Goal: Information Seeking & Learning: Learn about a topic

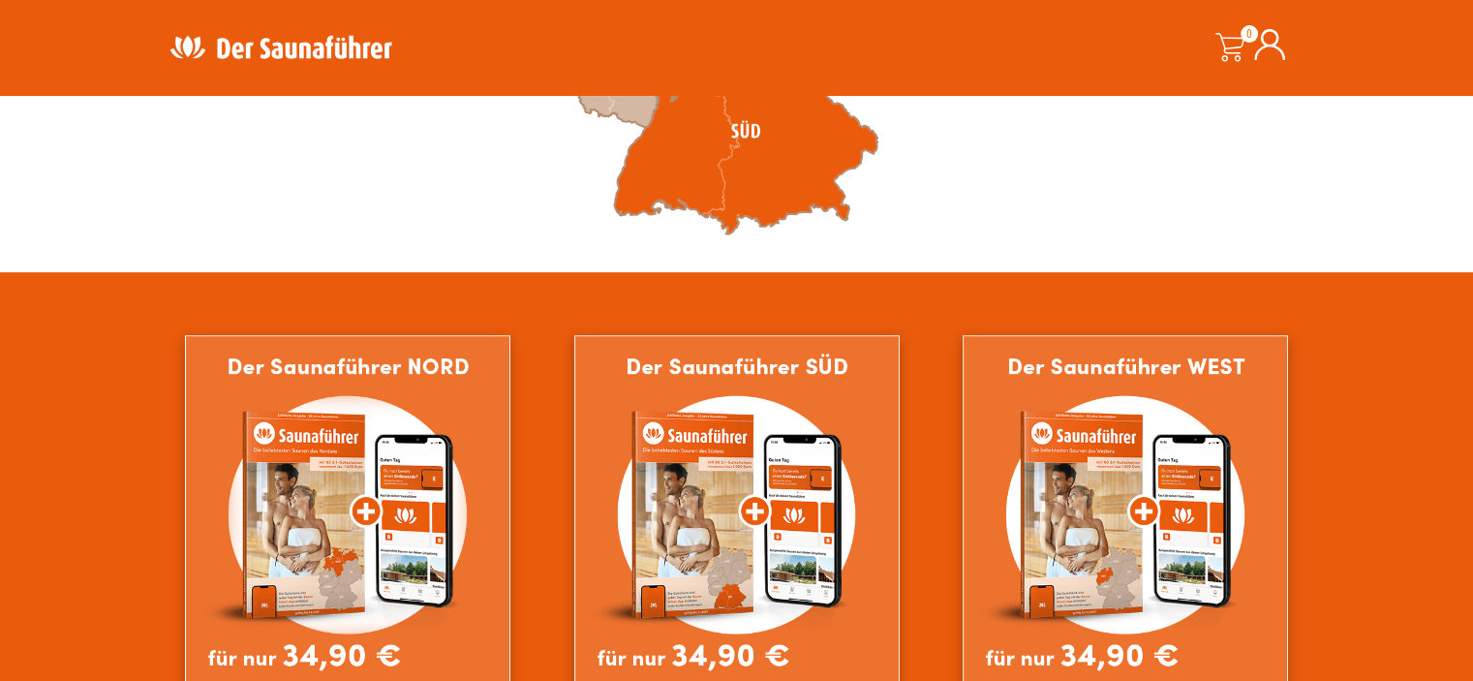
scroll to position [678, 0]
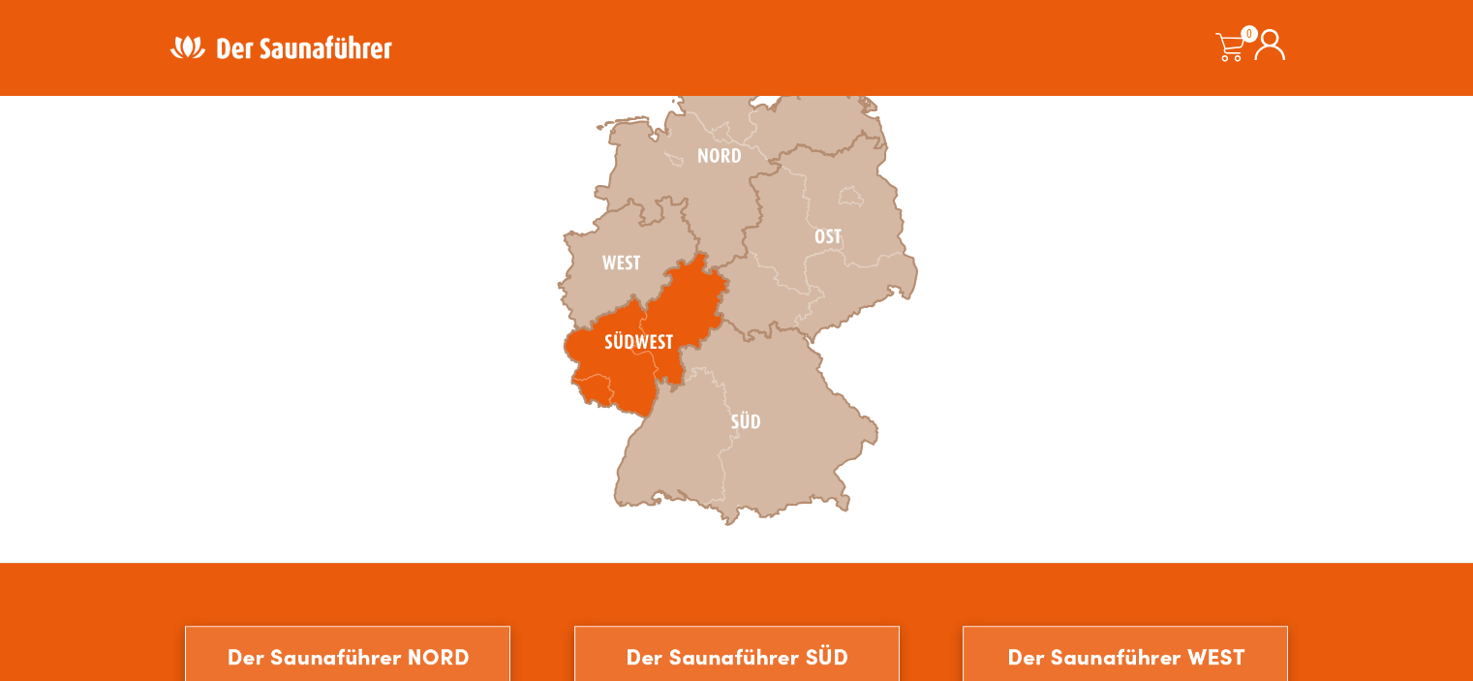
click at [638, 370] on icon at bounding box center [645, 335] width 165 height 167
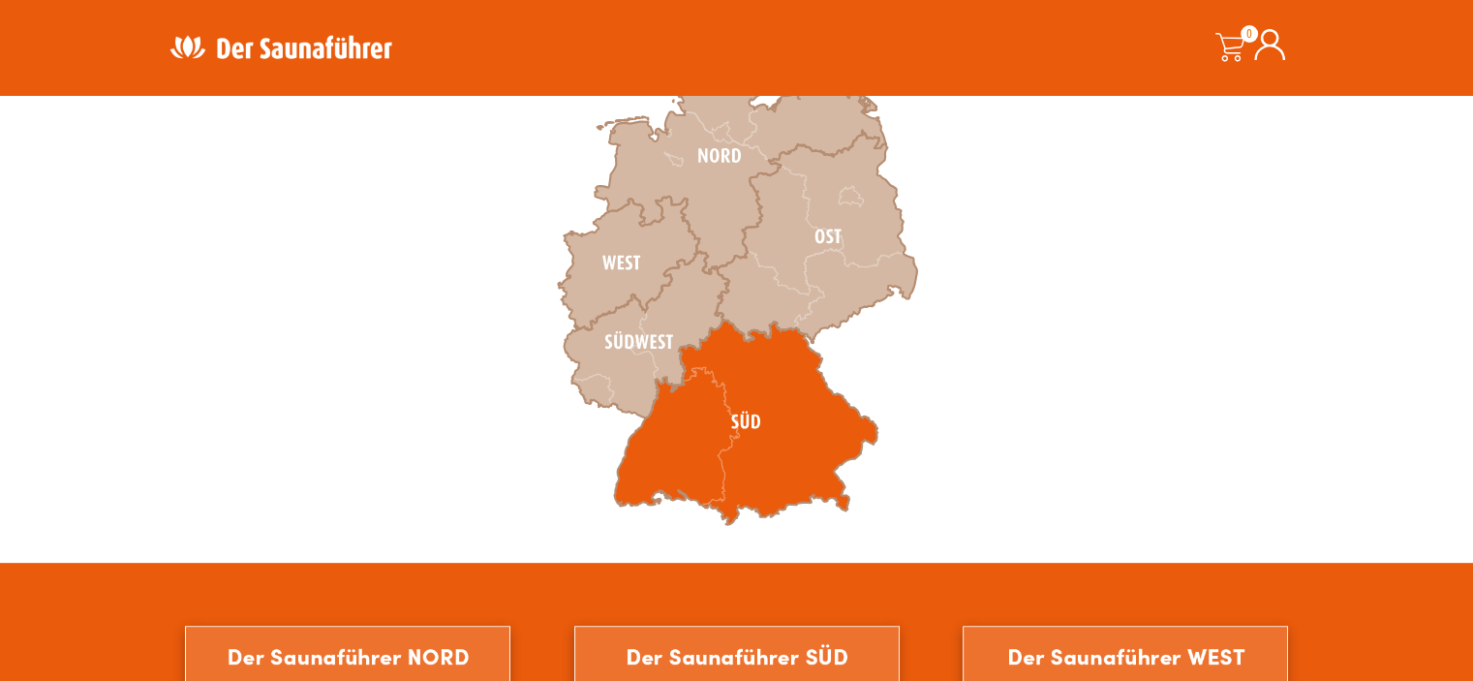
click at [798, 405] on icon at bounding box center [745, 421] width 263 height 205
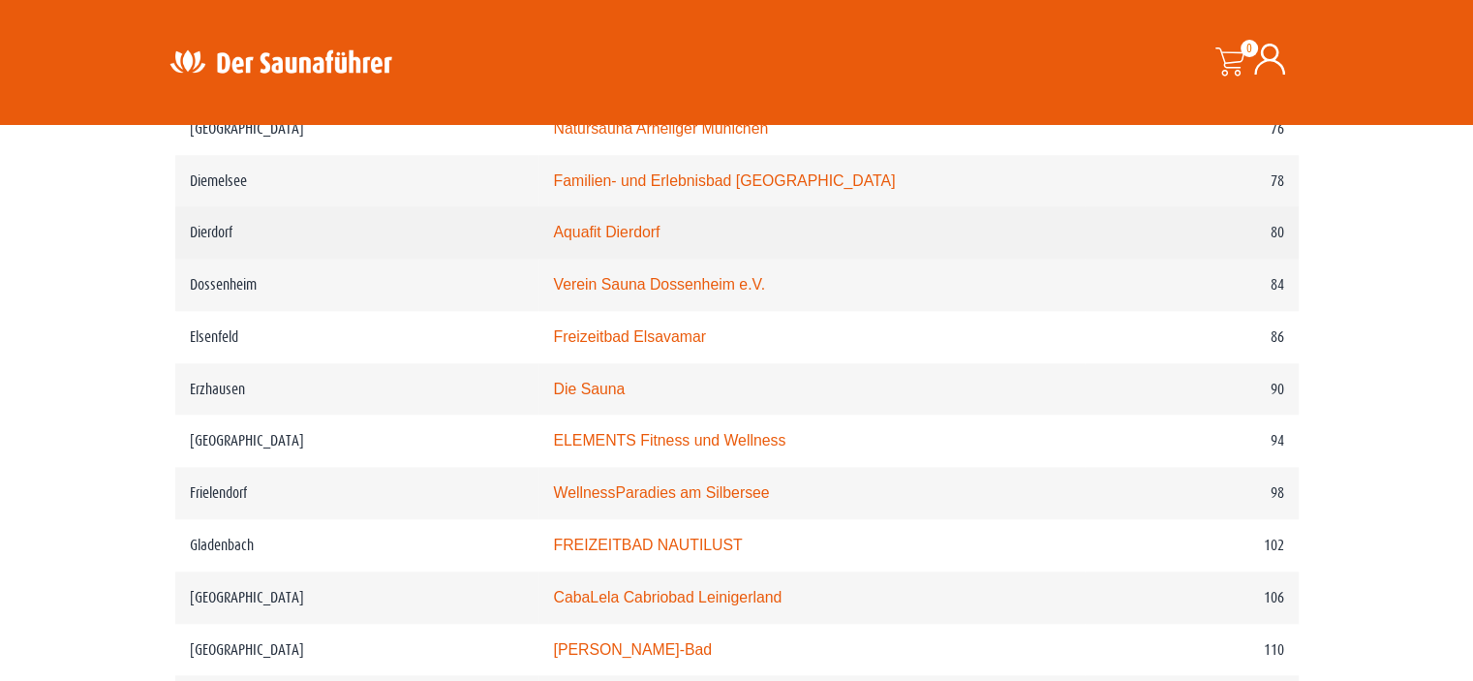
scroll to position [1840, 0]
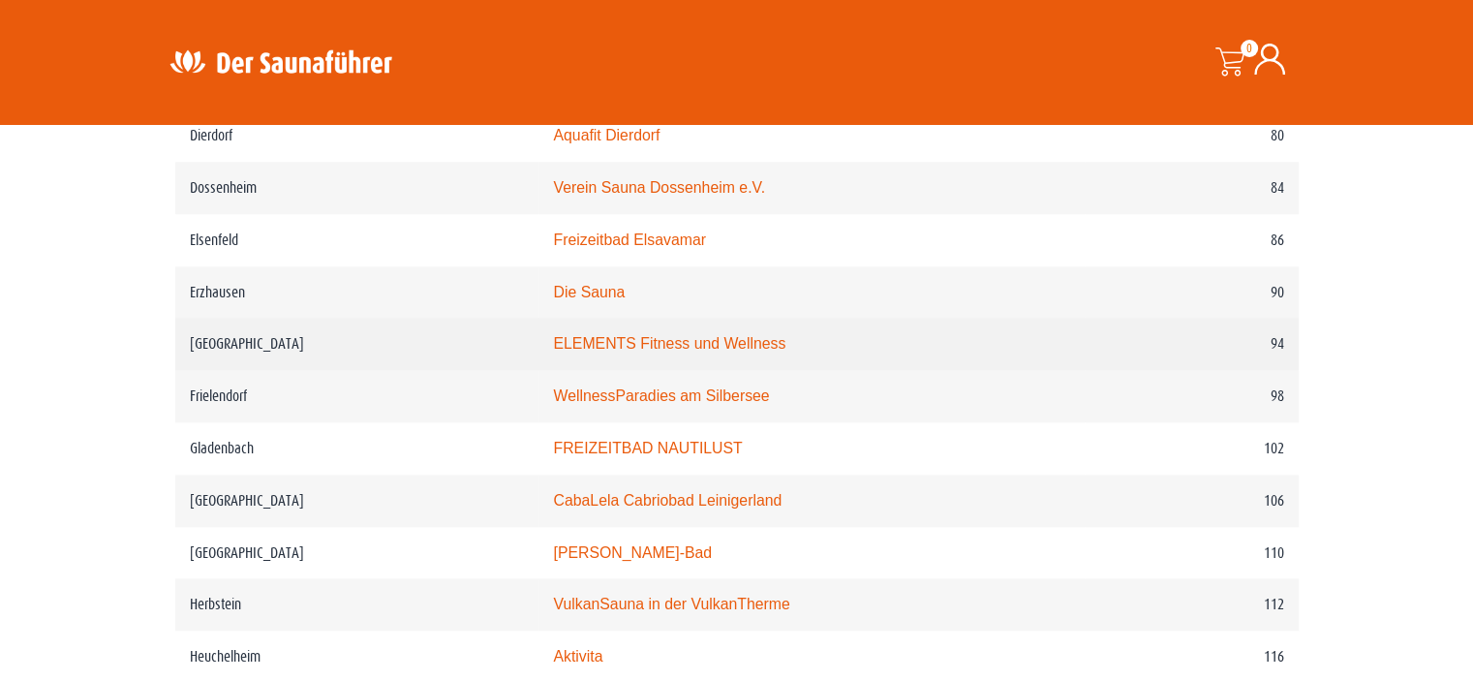
click at [636, 335] on link "ELEMENTS Fitness und Wellness" at bounding box center [669, 343] width 232 height 16
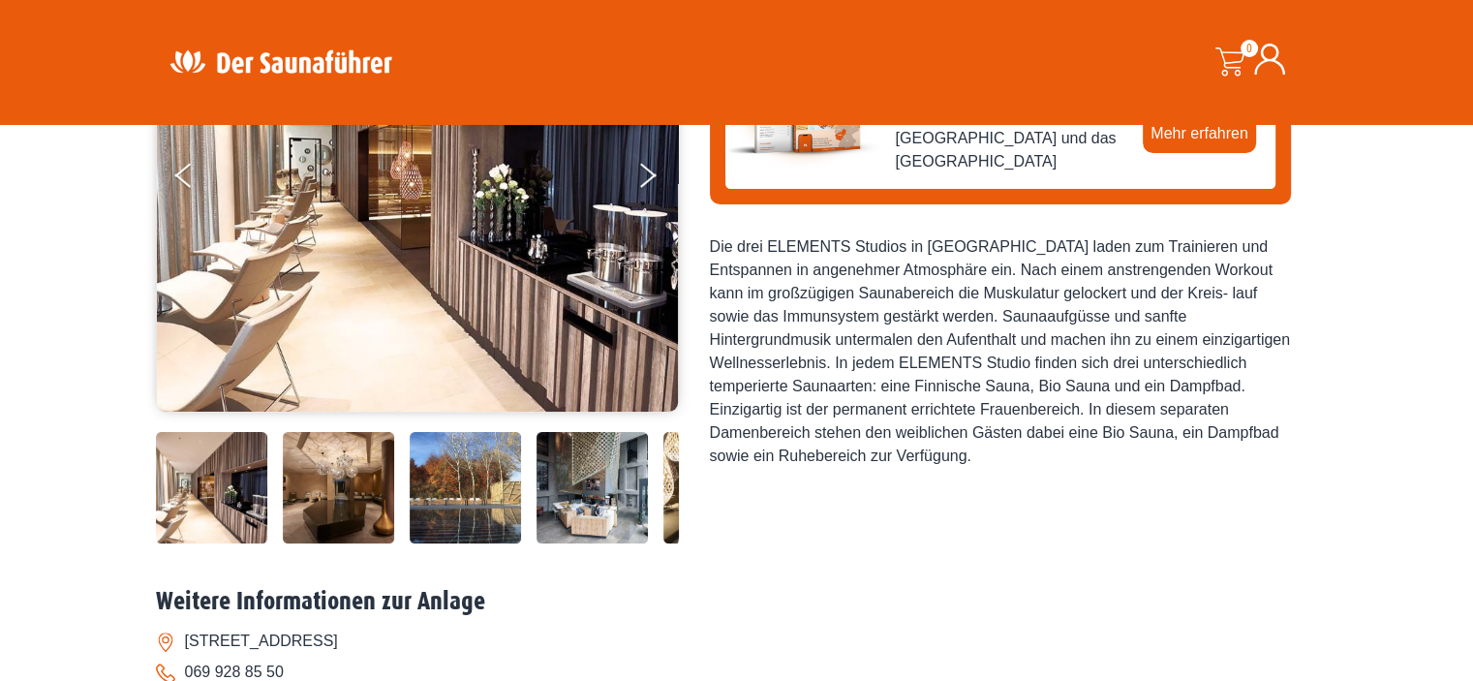
scroll to position [387, 0]
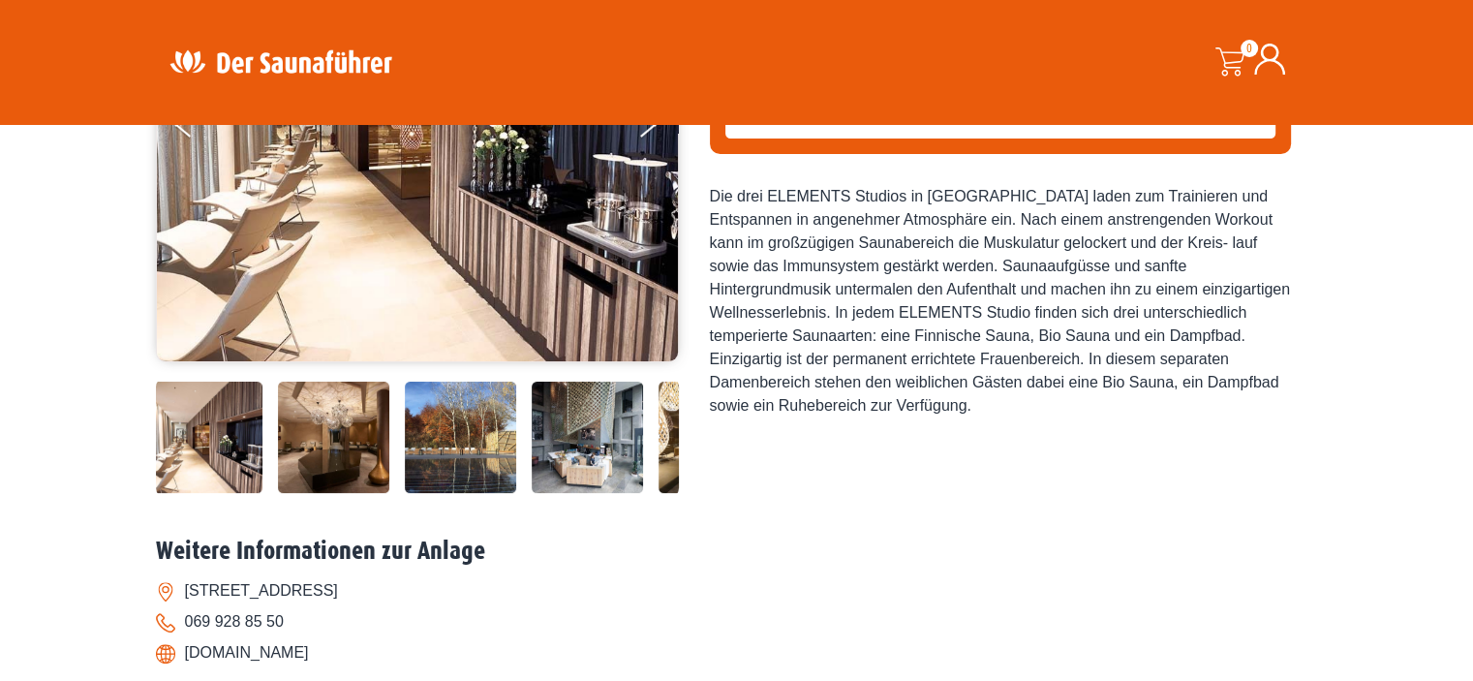
click at [461, 465] on img at bounding box center [460, 436] width 111 height 111
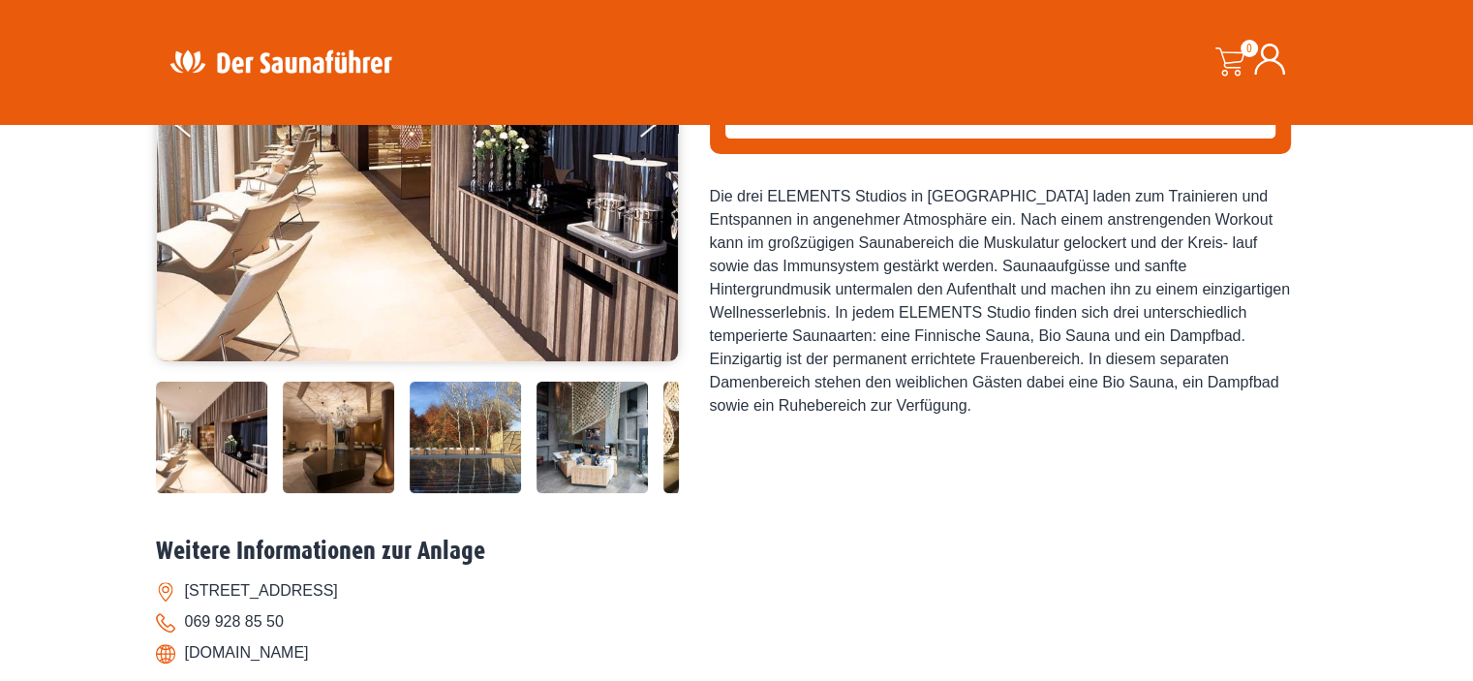
click at [463, 441] on img at bounding box center [465, 436] width 111 height 111
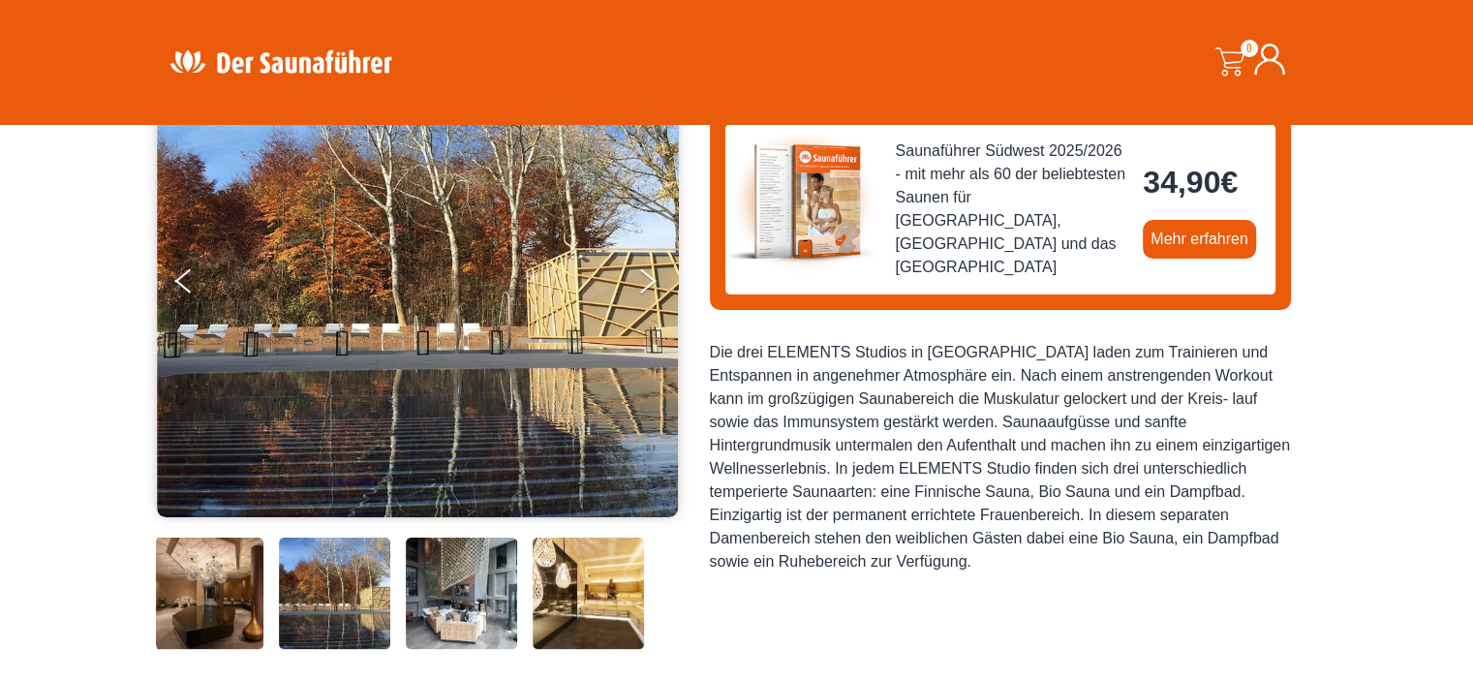
scroll to position [97, 0]
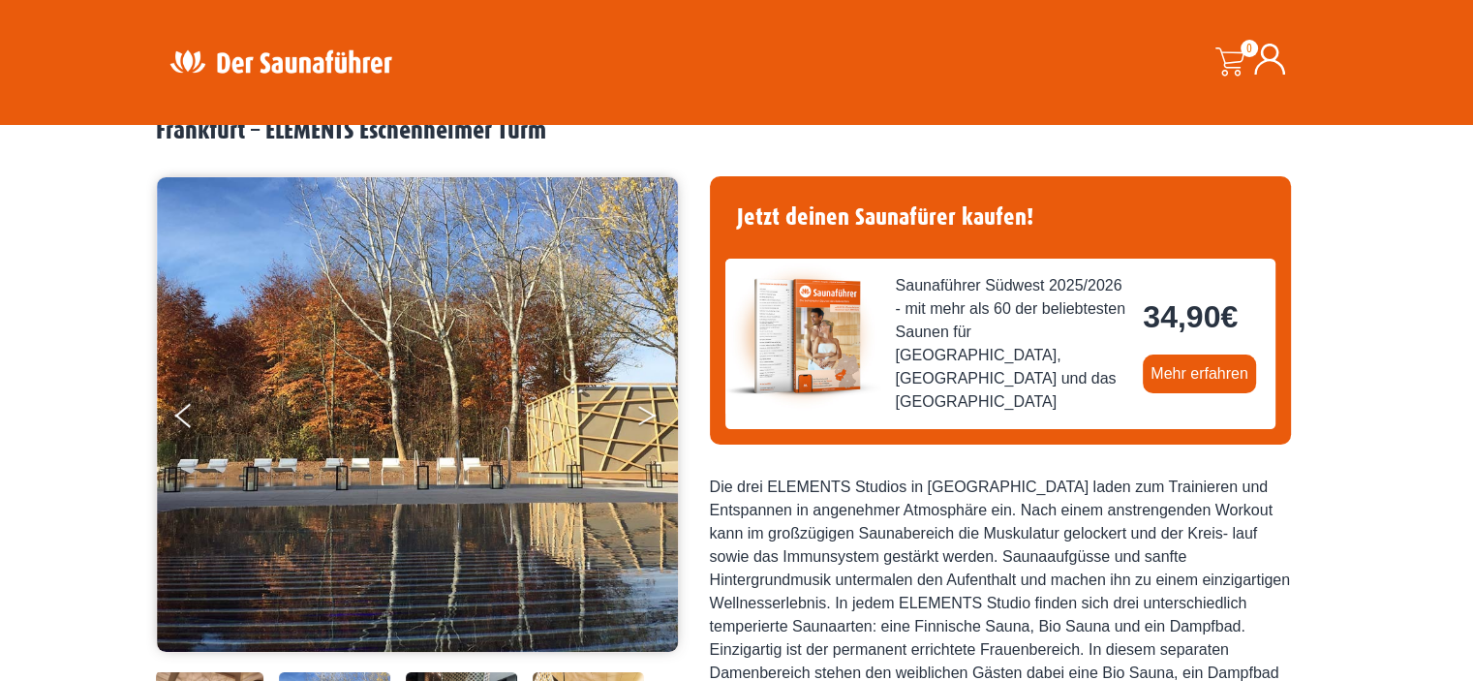
click at [652, 413] on icon "Next" at bounding box center [646, 419] width 17 height 12
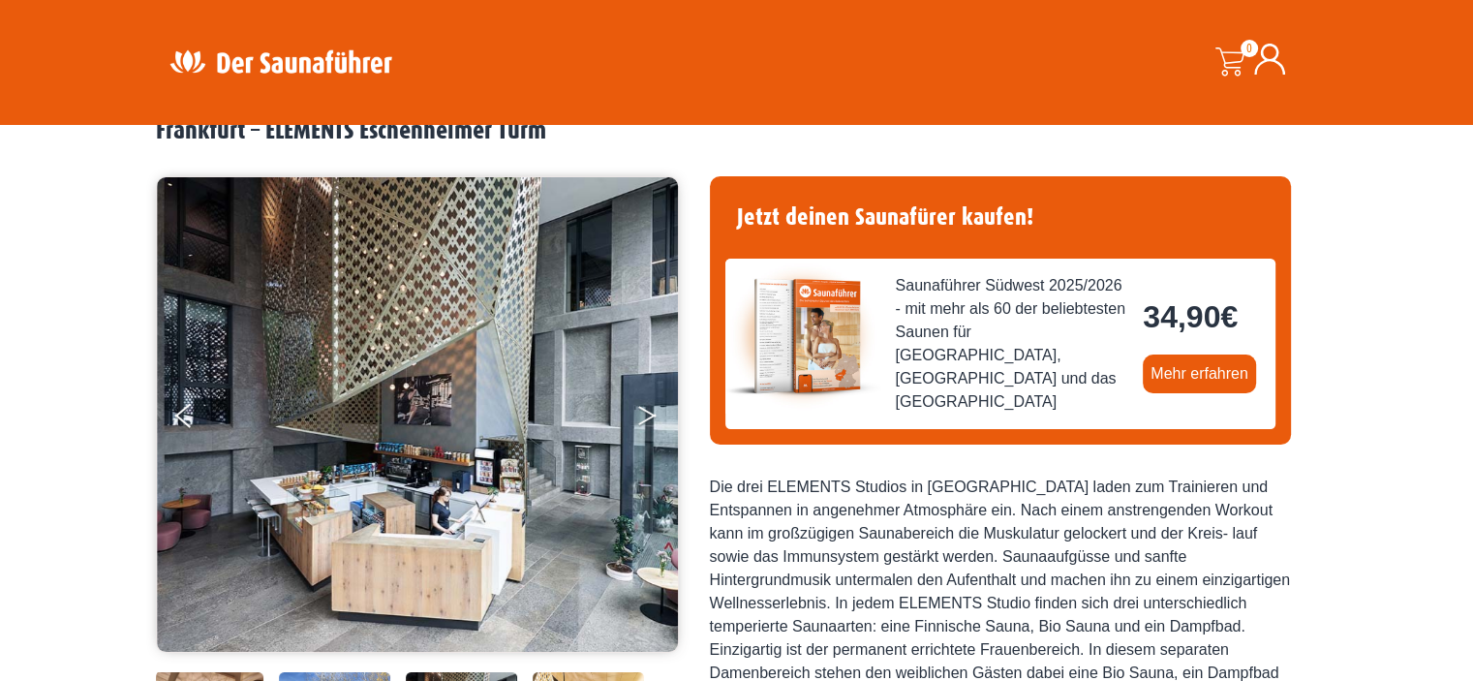
click at [651, 412] on icon "Next" at bounding box center [646, 412] width 17 height 12
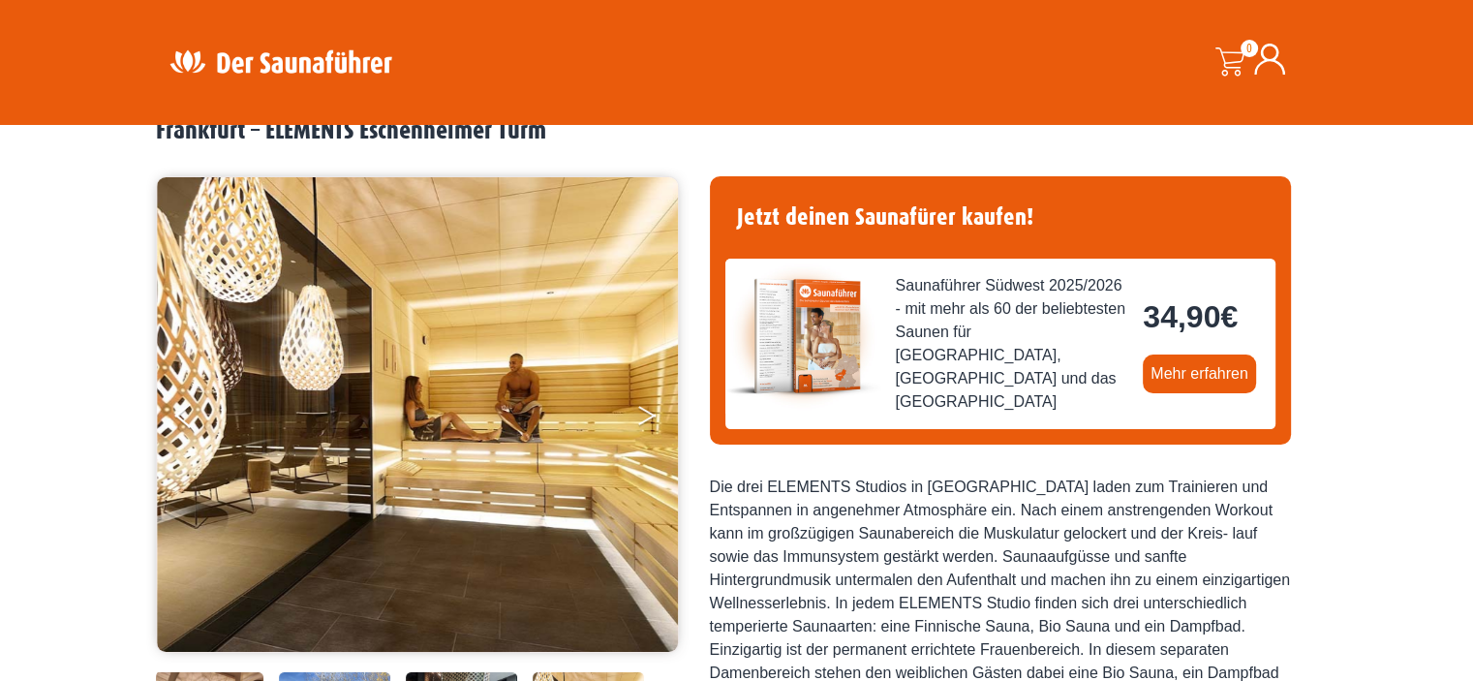
click at [651, 412] on icon "Next" at bounding box center [646, 412] width 17 height 12
click at [637, 413] on button "Next" at bounding box center [660, 419] width 48 height 48
click at [643, 417] on button "Next" at bounding box center [660, 419] width 48 height 48
click at [641, 415] on button "Next" at bounding box center [660, 419] width 48 height 48
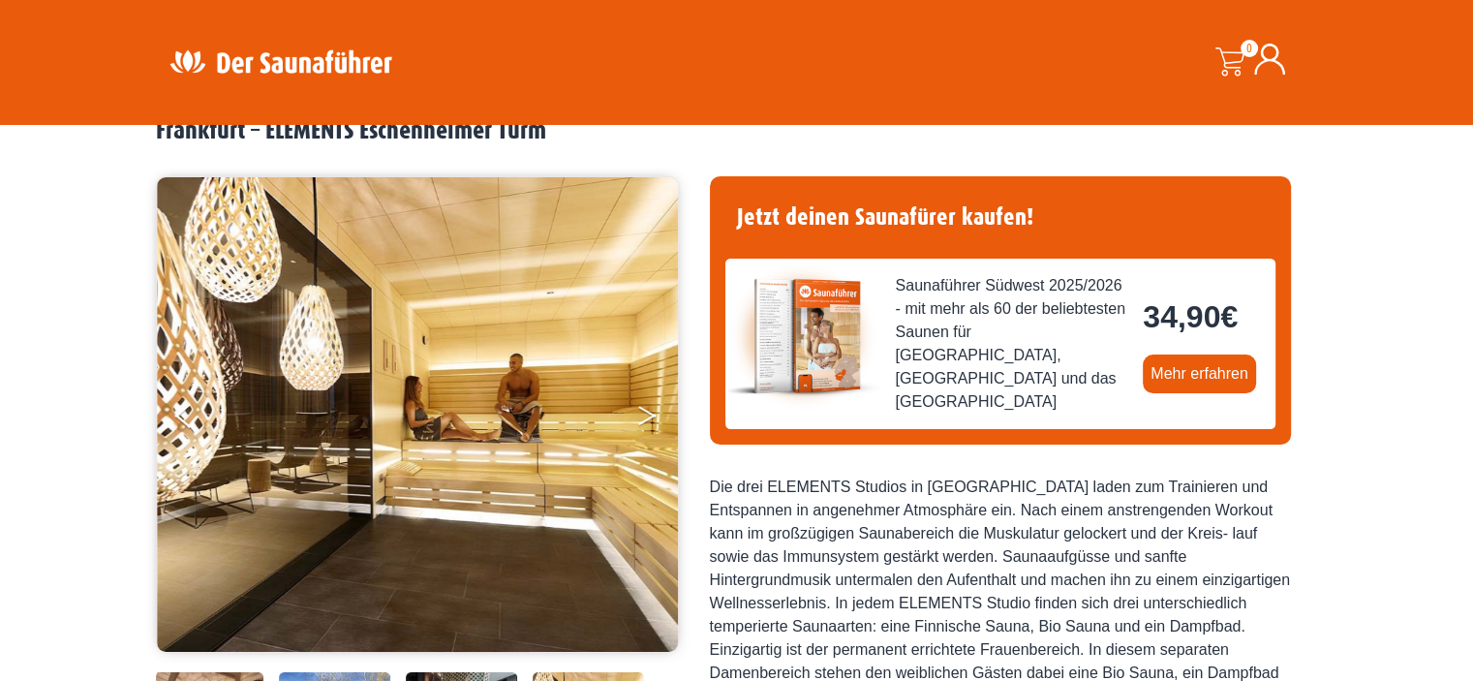
click at [641, 415] on button "Next" at bounding box center [660, 419] width 48 height 48
click at [179, 417] on button "Previous" at bounding box center [199, 419] width 48 height 48
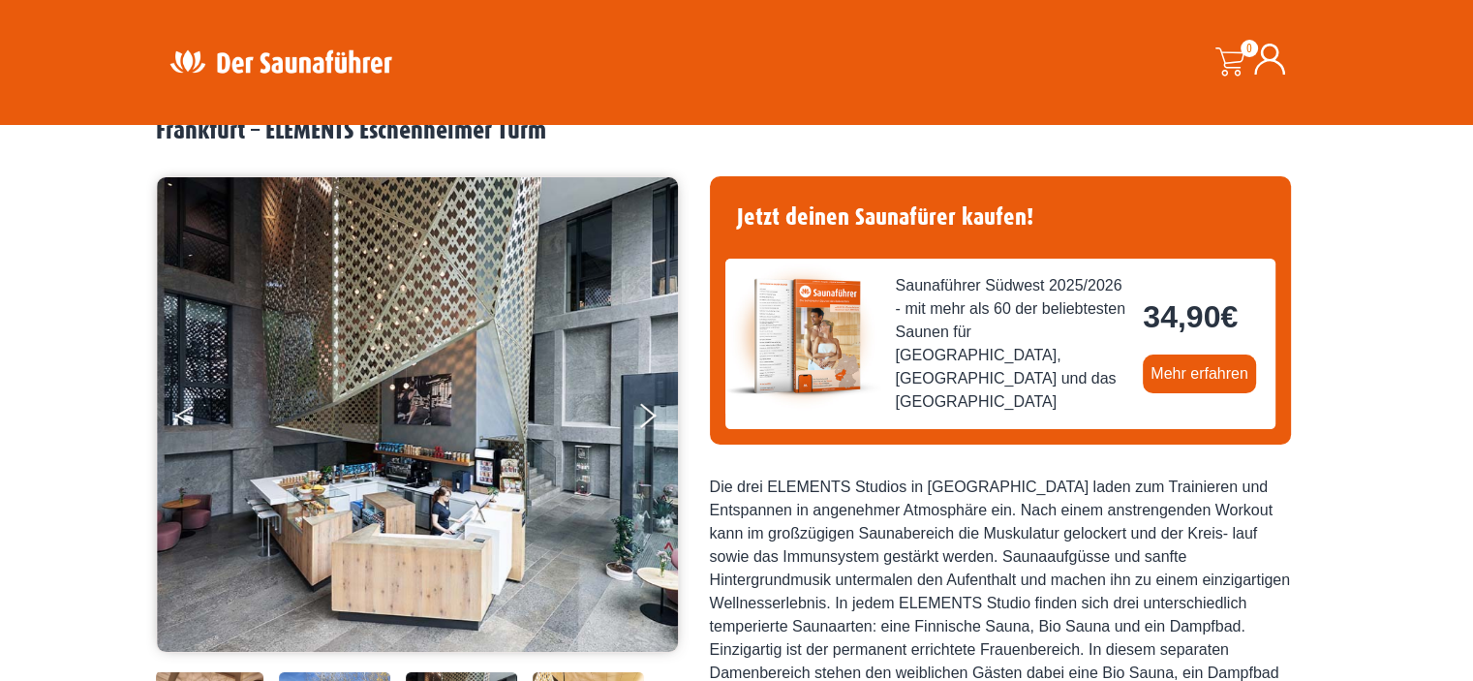
click at [179, 414] on button "Previous" at bounding box center [199, 419] width 48 height 48
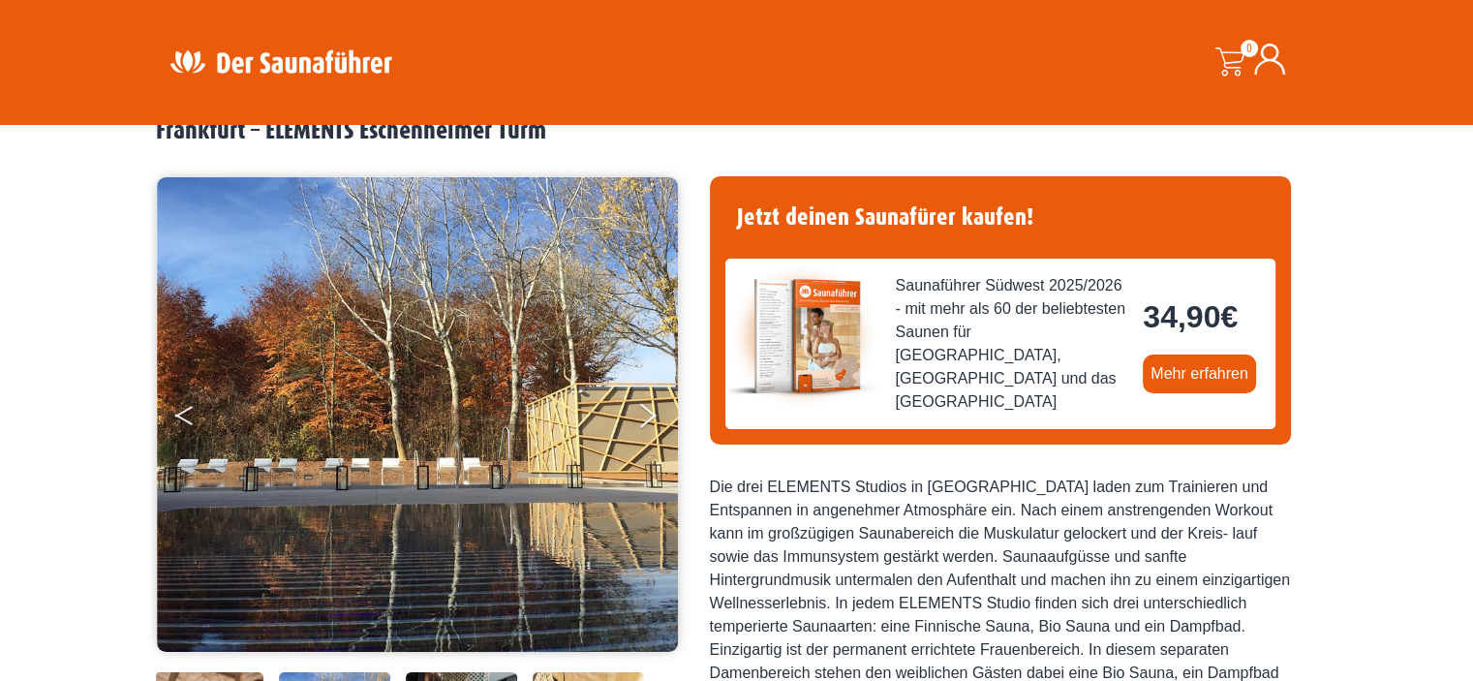
click at [179, 414] on button "Previous" at bounding box center [199, 419] width 48 height 48
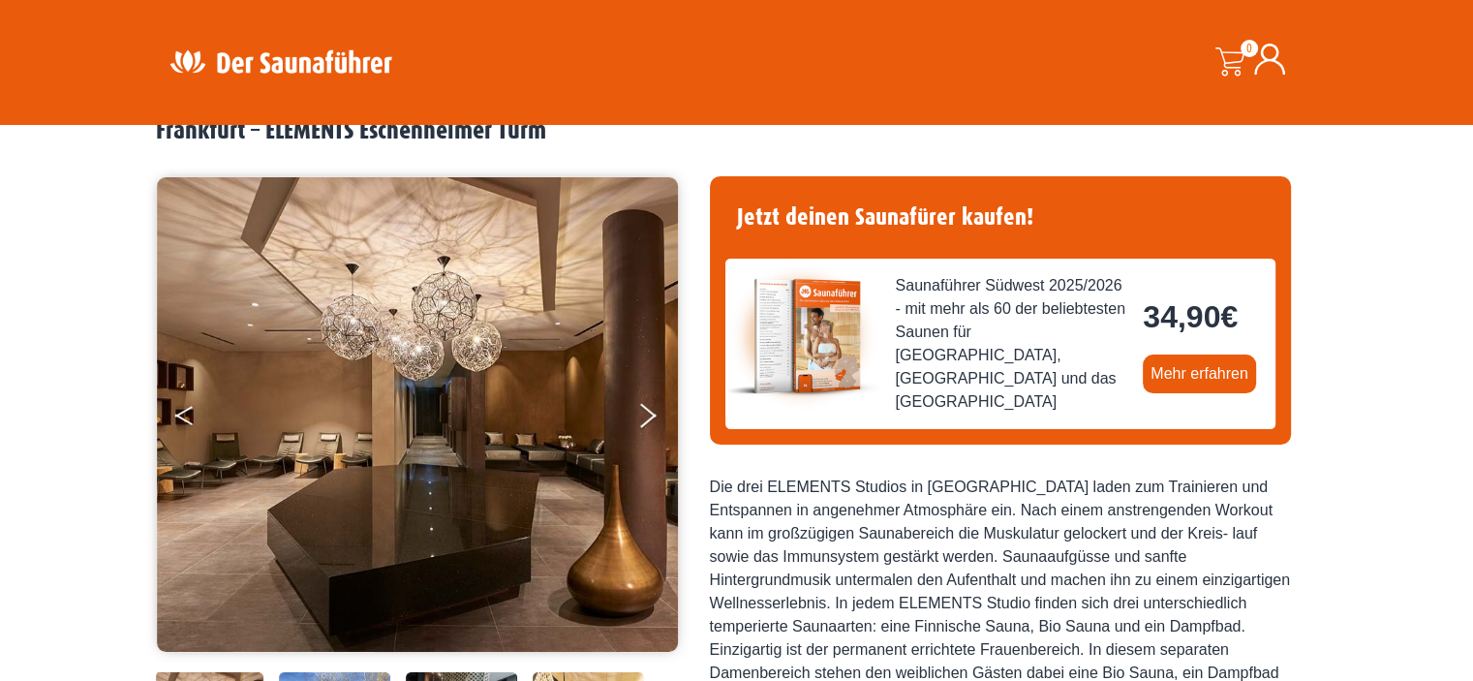
click at [179, 414] on button "Previous" at bounding box center [199, 419] width 48 height 48
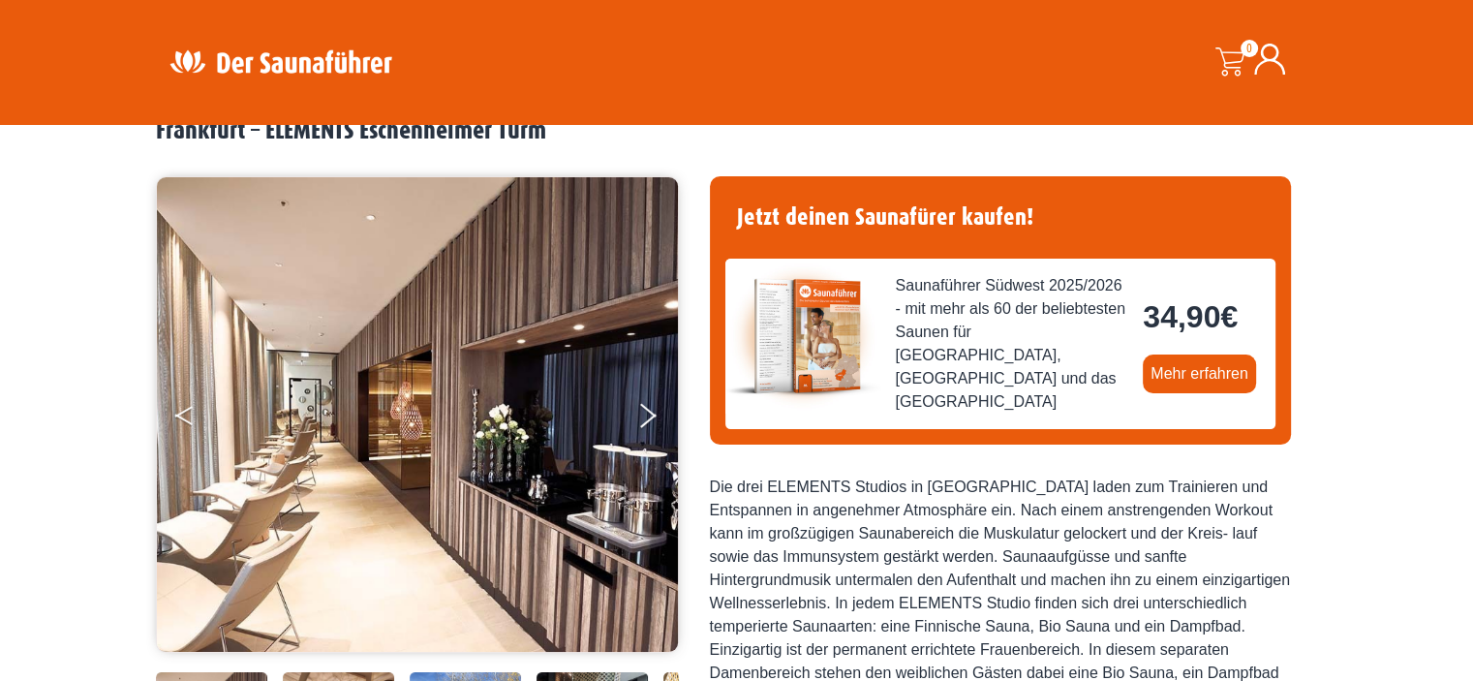
click at [179, 414] on button "Previous" at bounding box center [199, 419] width 48 height 48
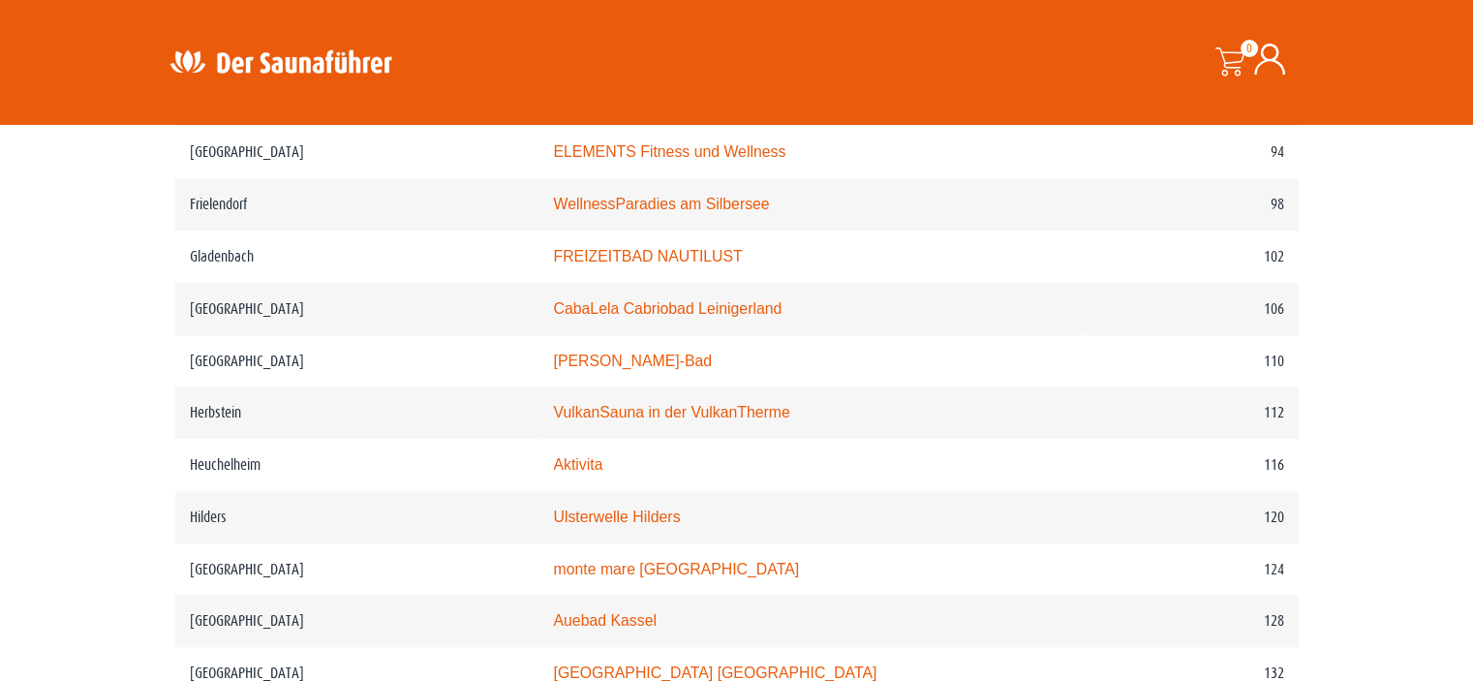
scroll to position [2033, 0]
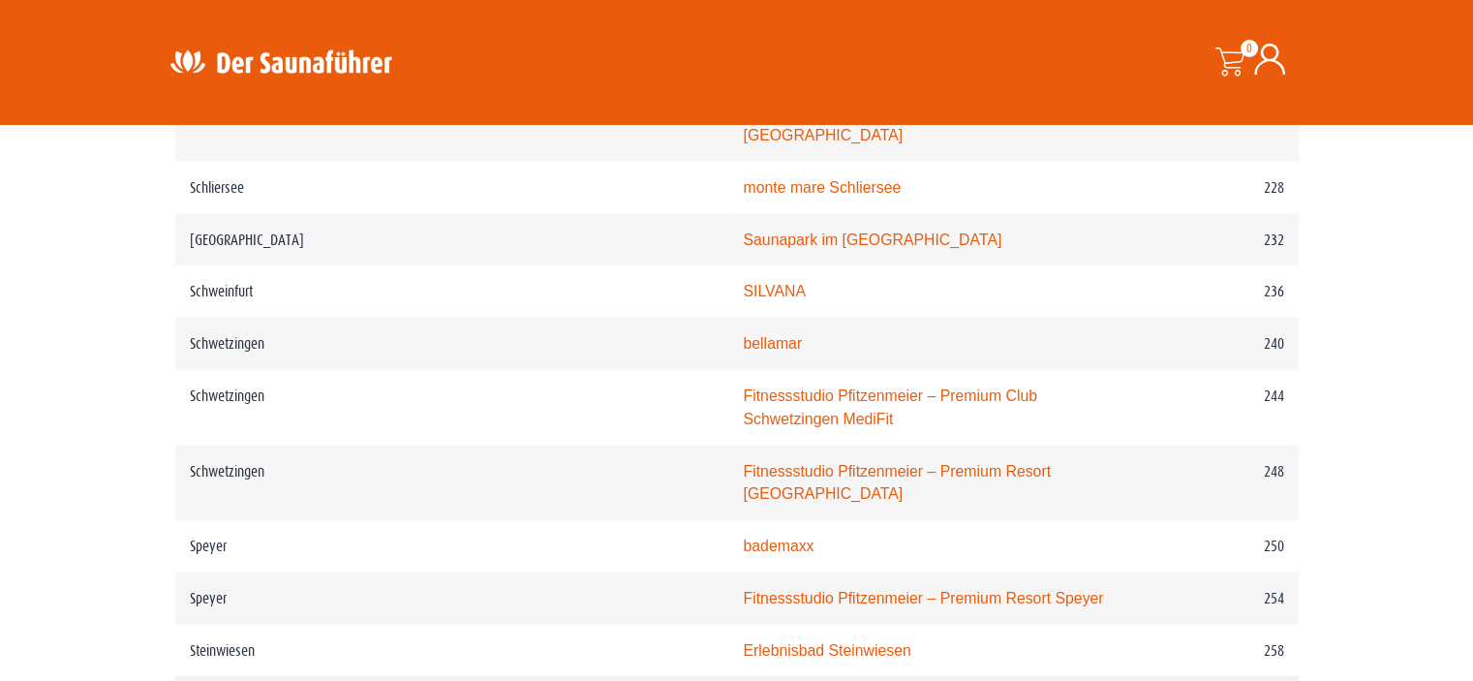
scroll to position [3873, 0]
